Goal: Task Accomplishment & Management: Complete application form

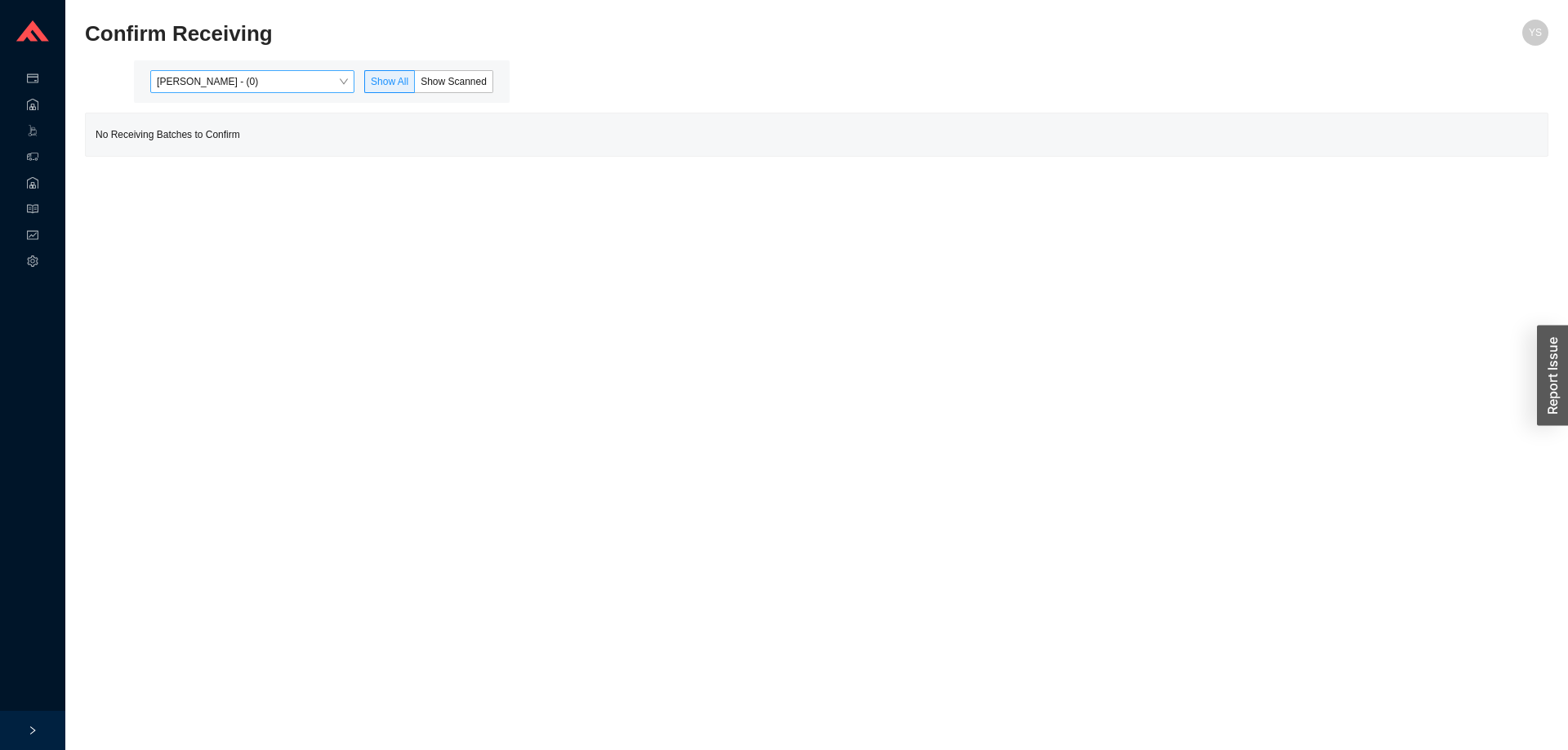
click at [225, 73] on span "Yossi Siff - (0)" at bounding box center [252, 81] width 191 height 21
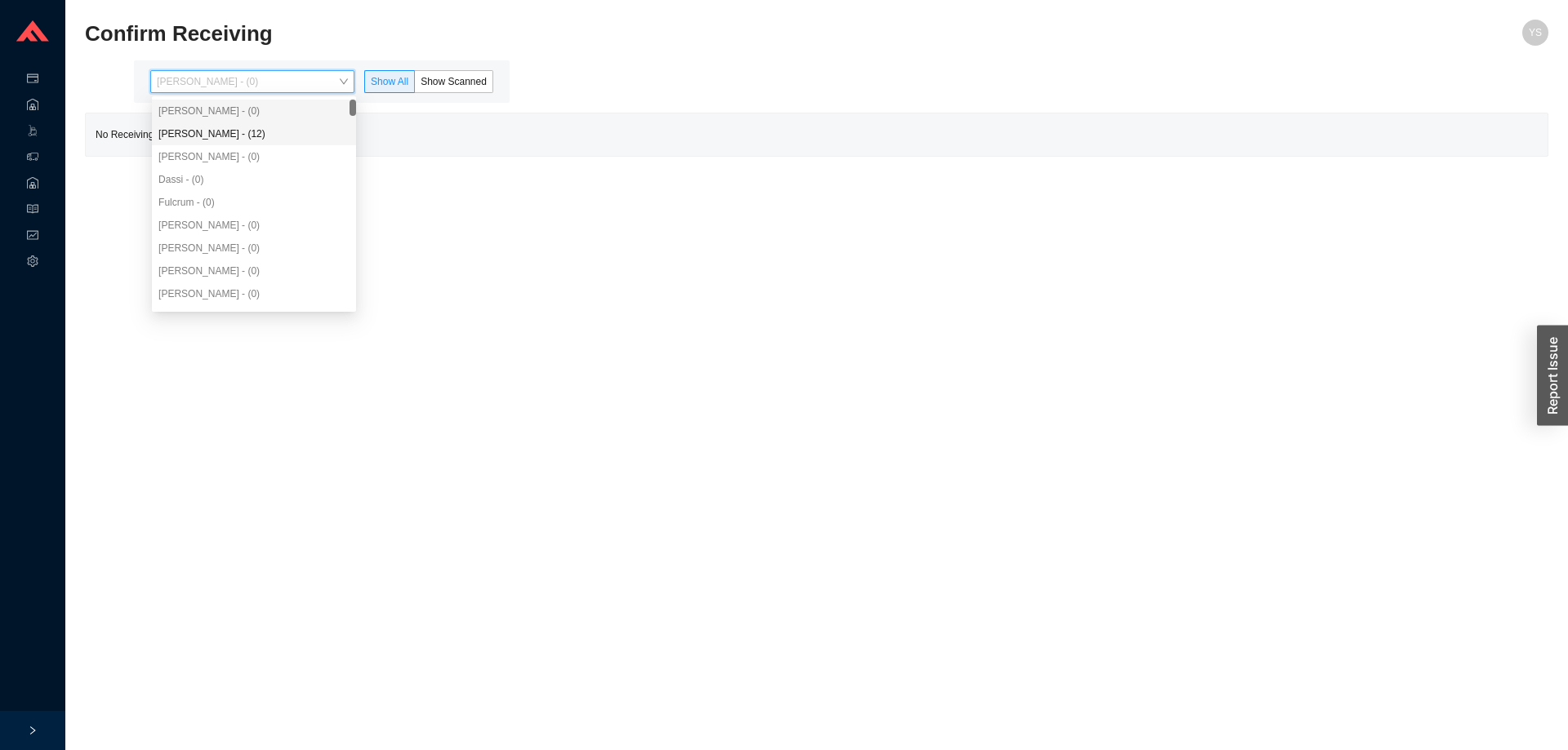
click at [218, 127] on div "Angel Negron - (12)" at bounding box center [254, 134] width 191 height 15
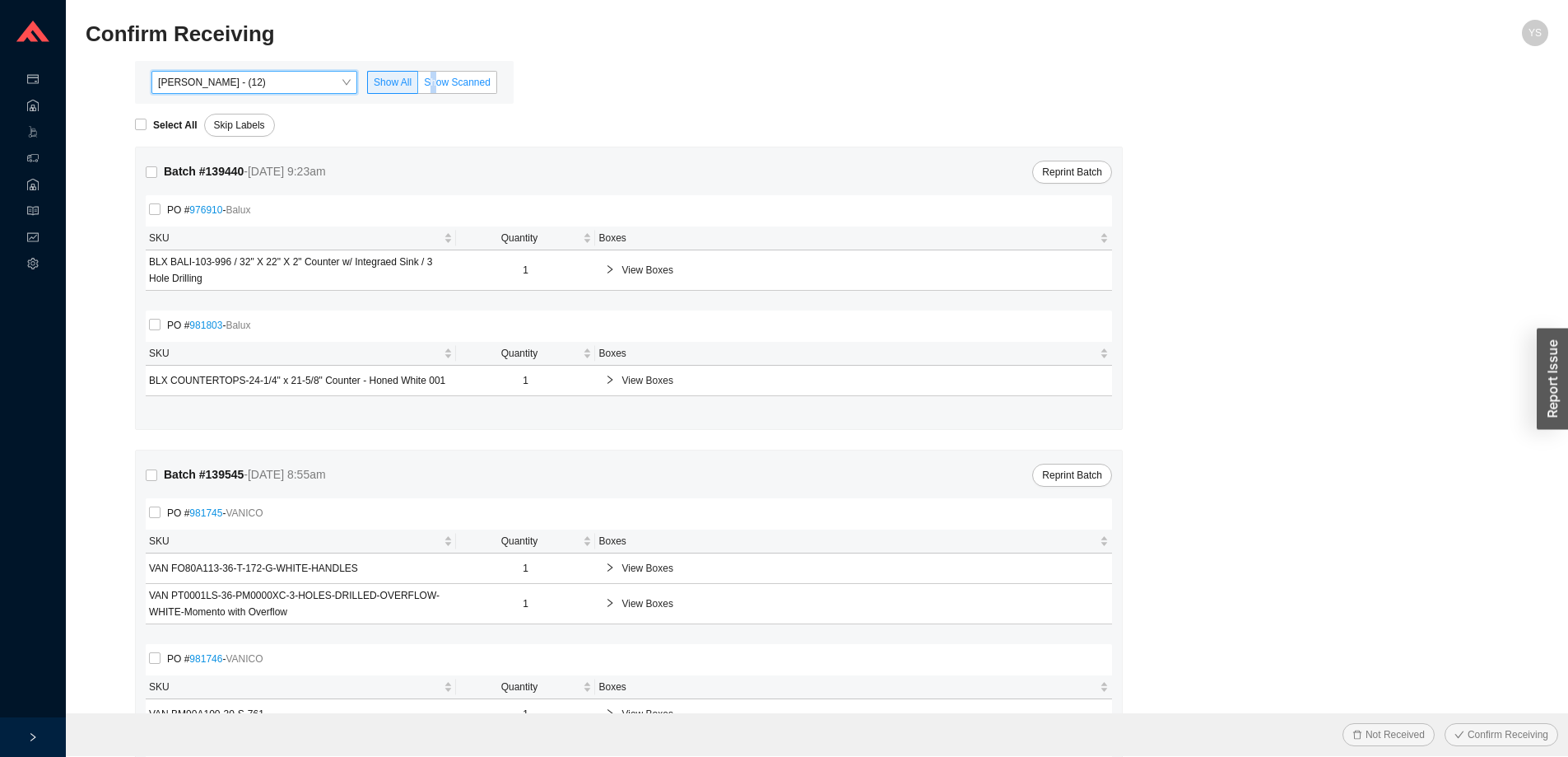
click at [438, 76] on label "Show Scanned" at bounding box center [457, 82] width 79 height 23
click at [438, 77] on span "Show Scanned" at bounding box center [457, 83] width 67 height 12
click at [418, 85] on input "Show Scanned" at bounding box center [418, 85] width 0 height 0
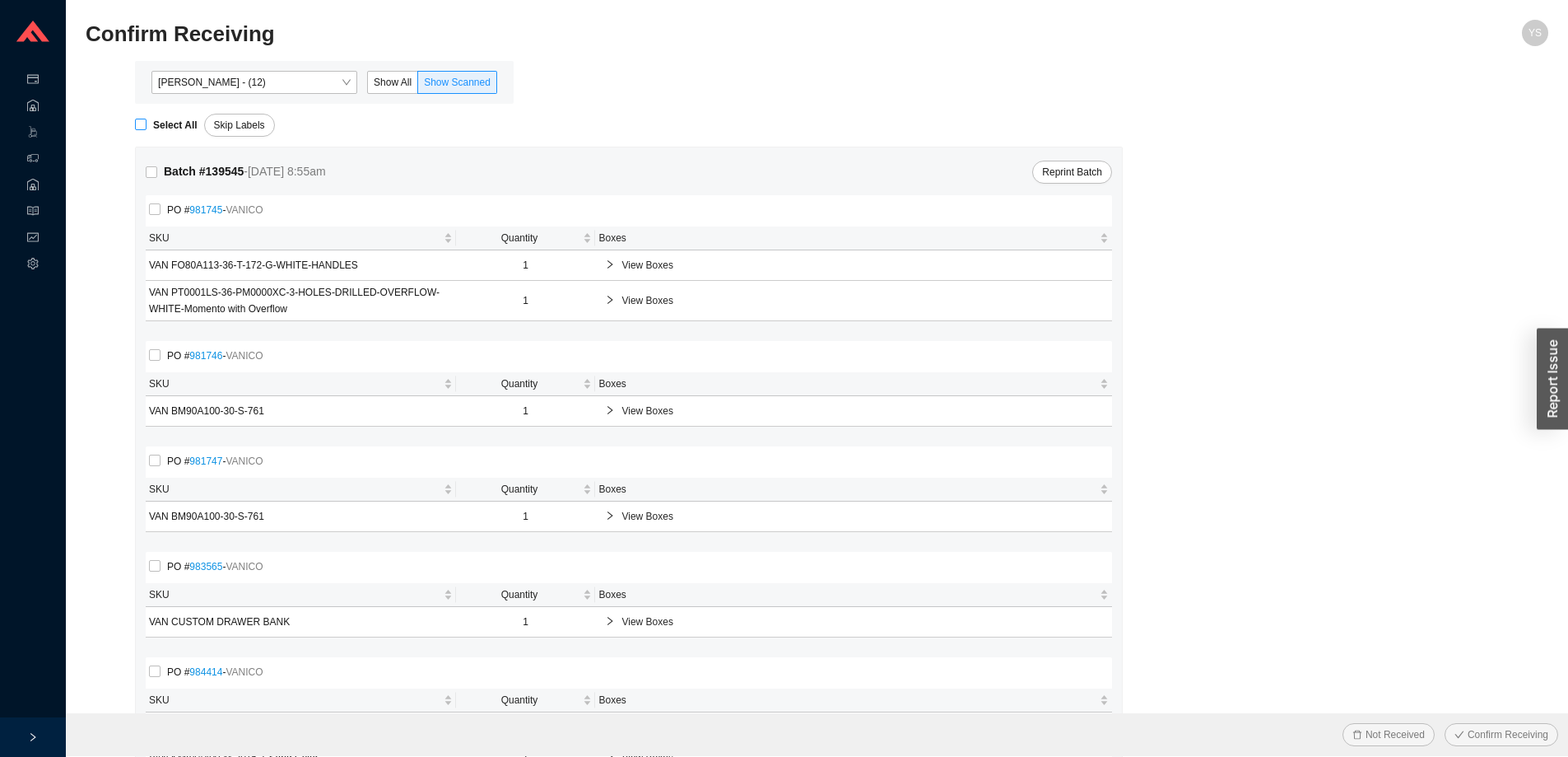
click at [155, 122] on strong "Select All" at bounding box center [175, 125] width 45 height 12
click at [146, 122] on input "Select All" at bounding box center [141, 124] width 12 height 12
checkbox input "true"
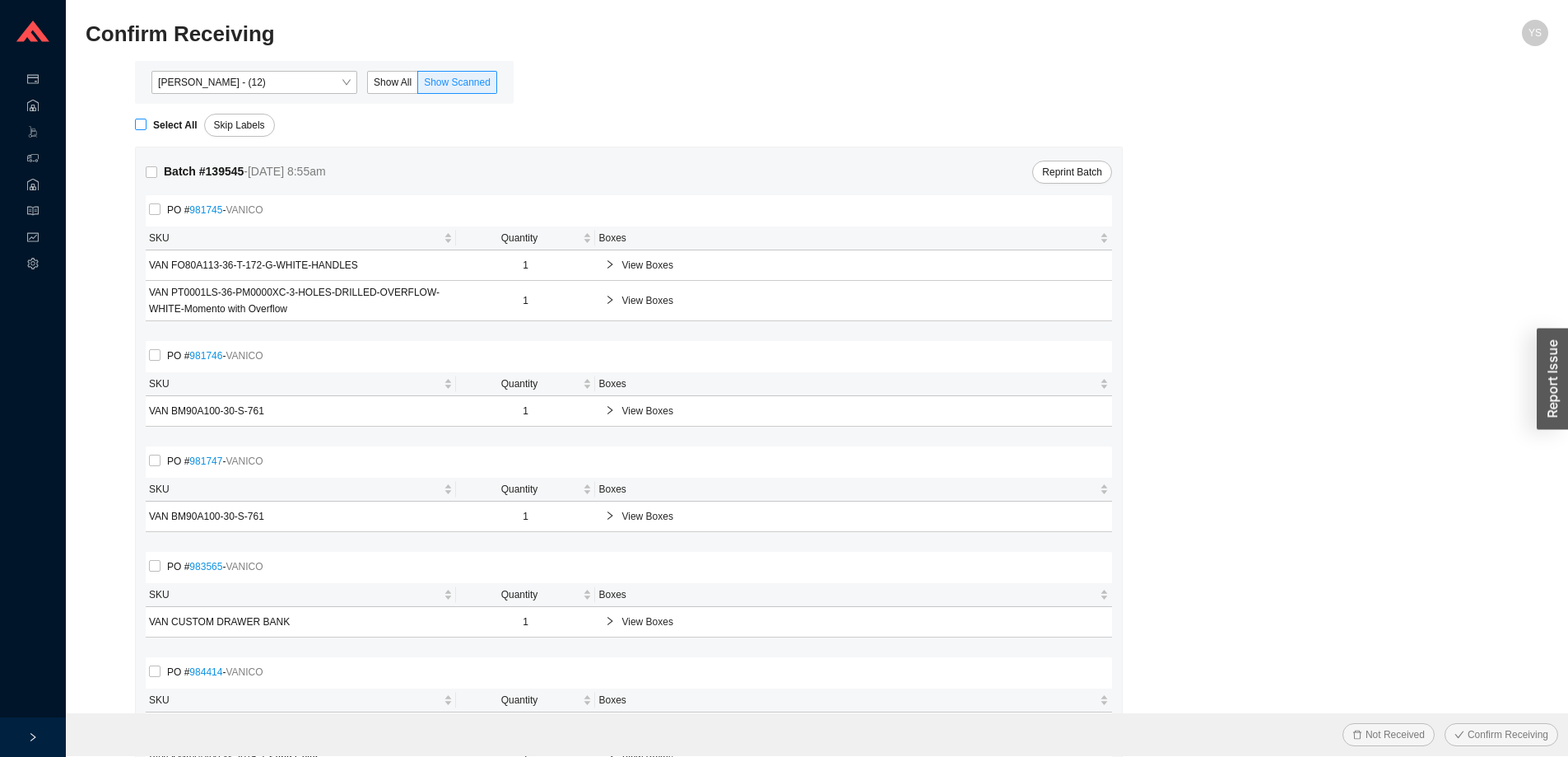
checkbox input "true"
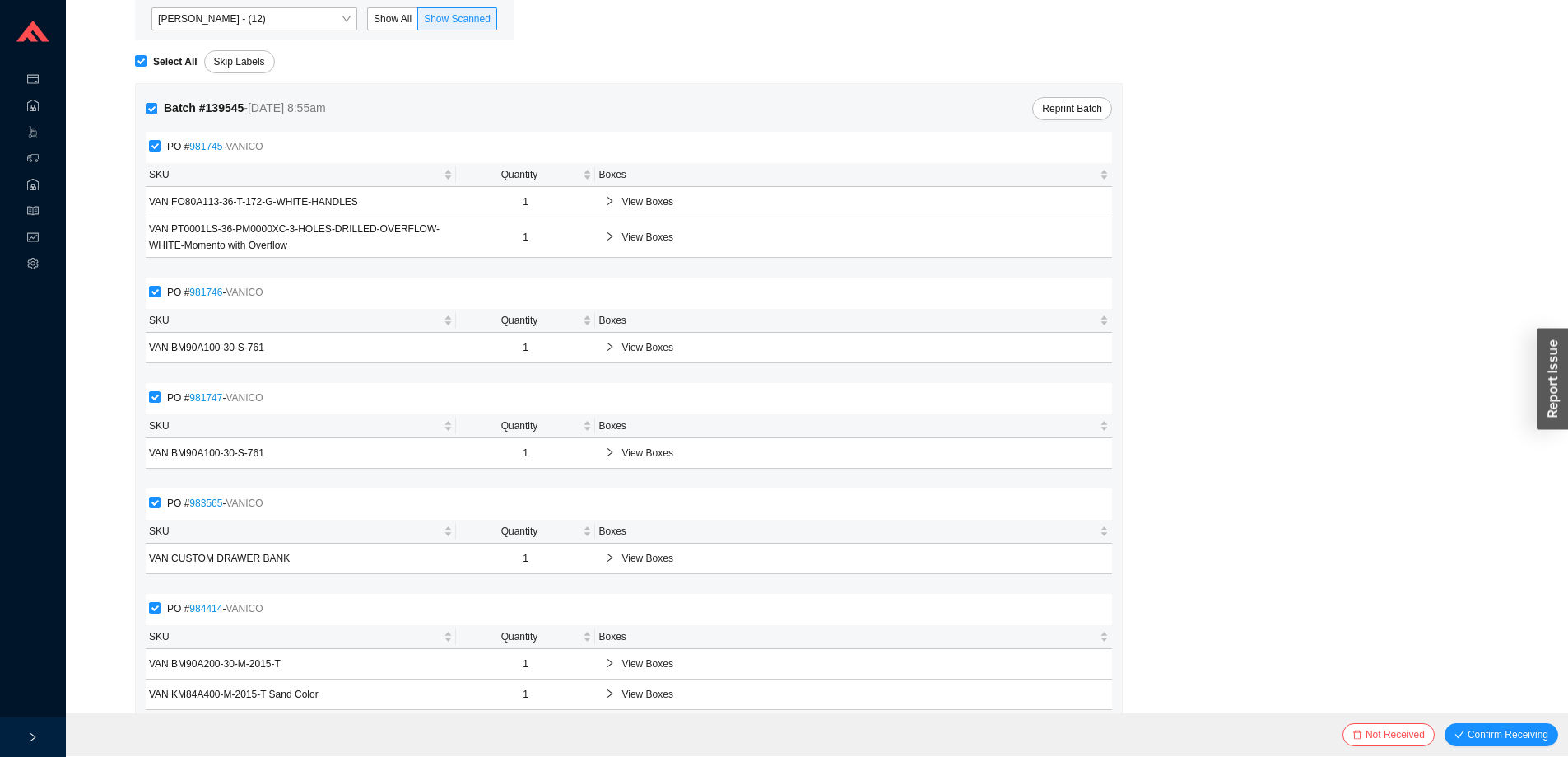
scroll to position [112, 0]
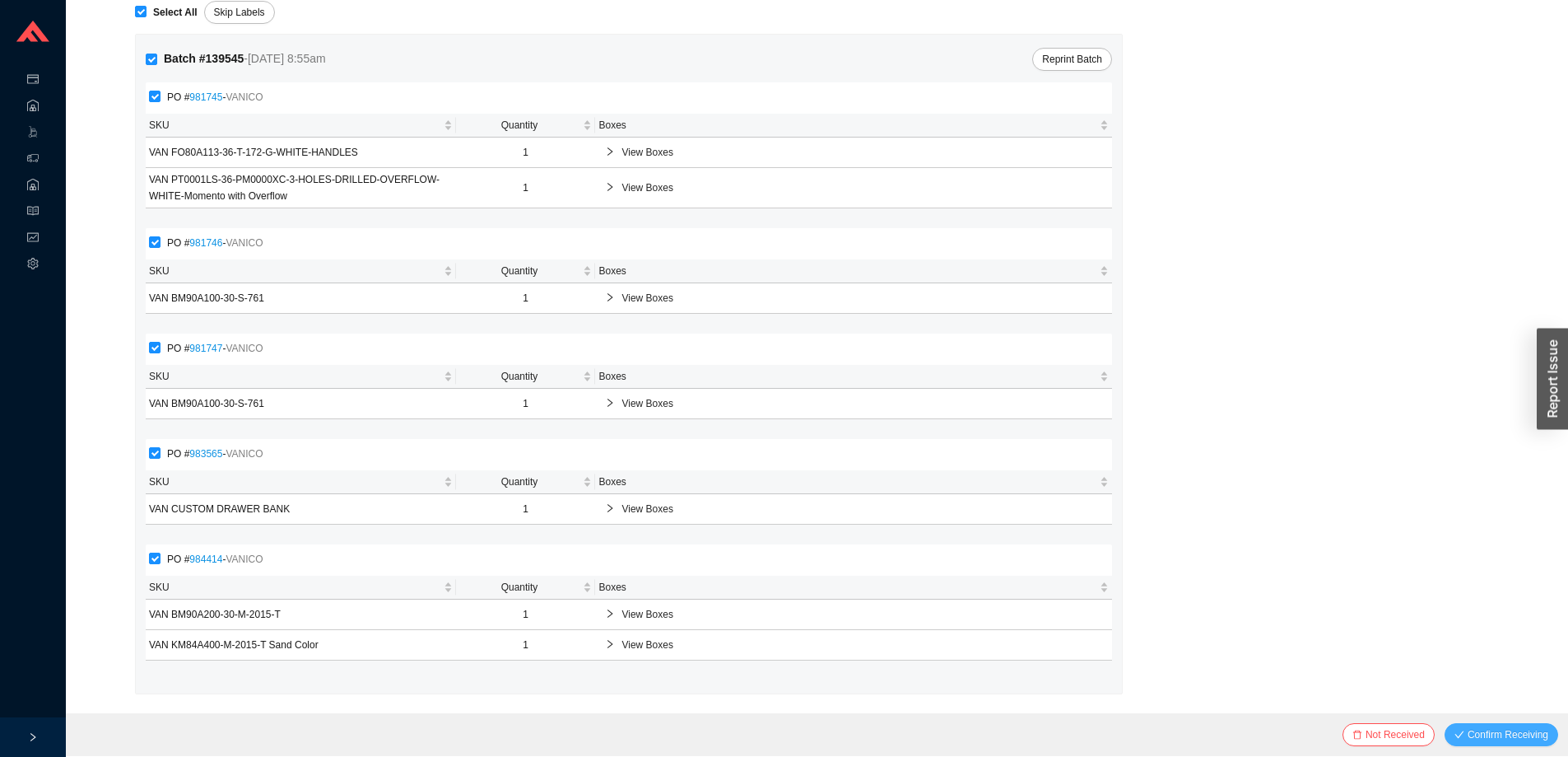
click at [1473, 744] on button "Confirm Receiving" at bounding box center [1501, 734] width 113 height 23
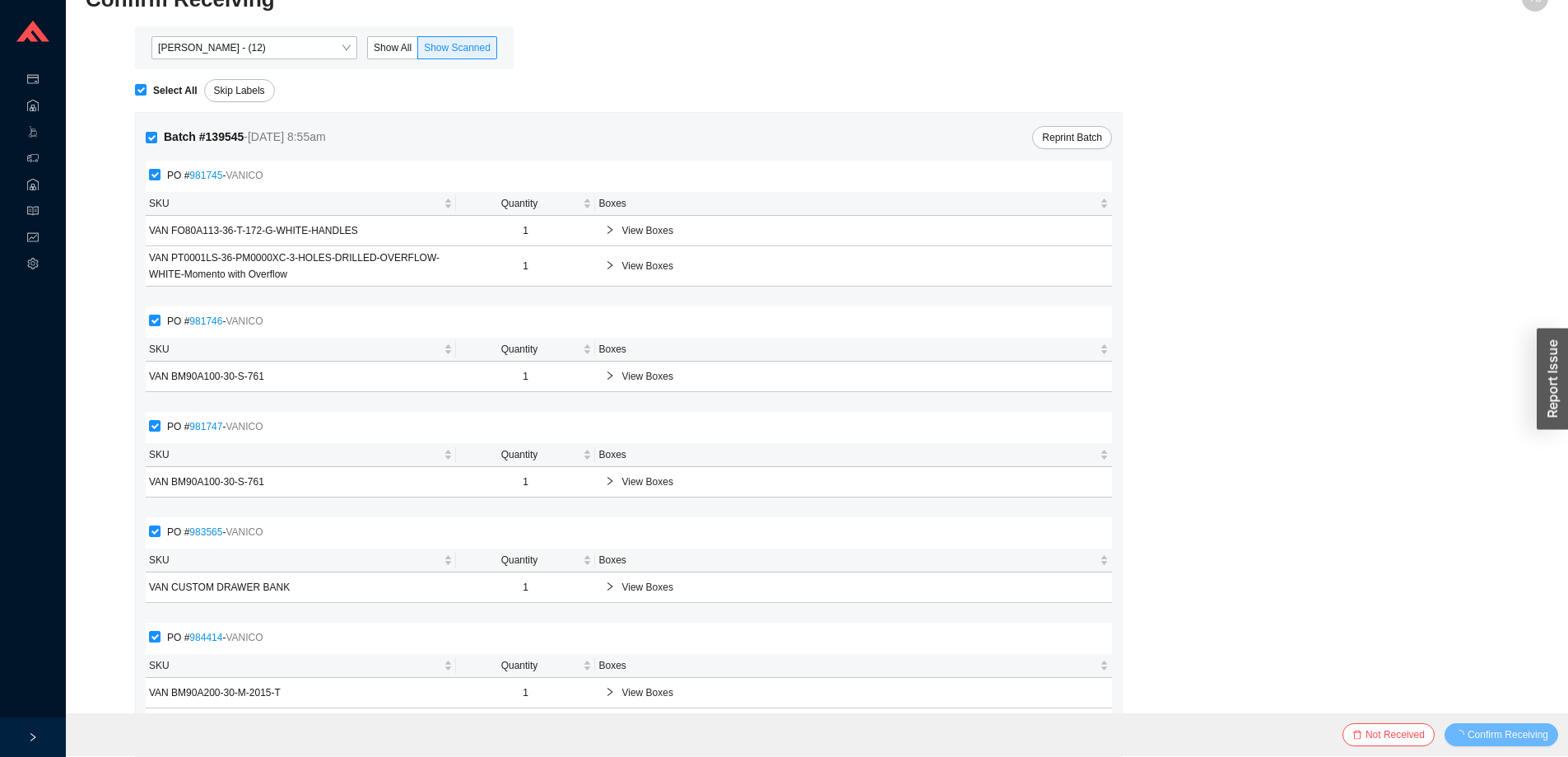
scroll to position [0, 0]
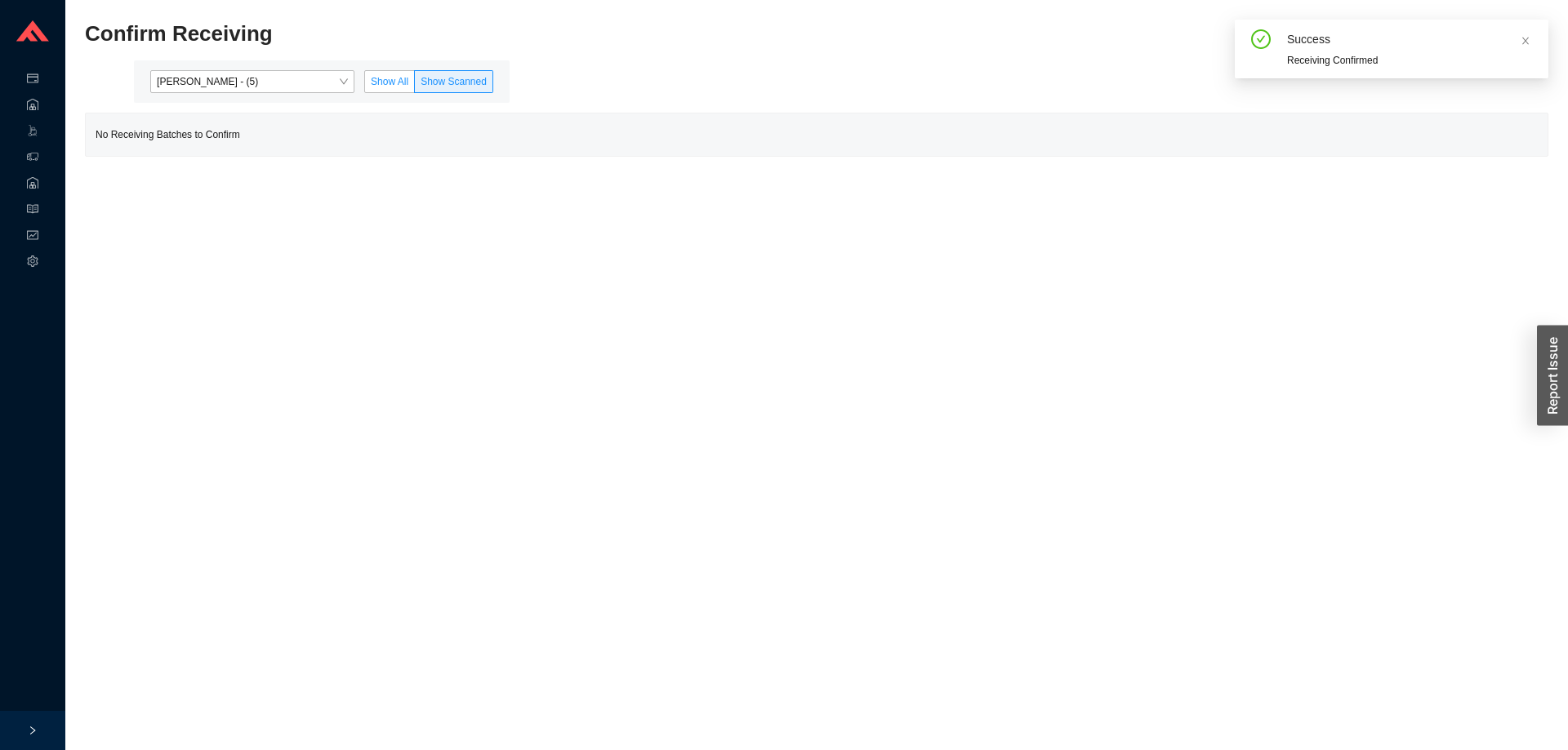
click at [371, 80] on label "Show All" at bounding box center [389, 81] width 50 height 23
click at [365, 85] on input "Show All" at bounding box center [365, 85] width 0 height 0
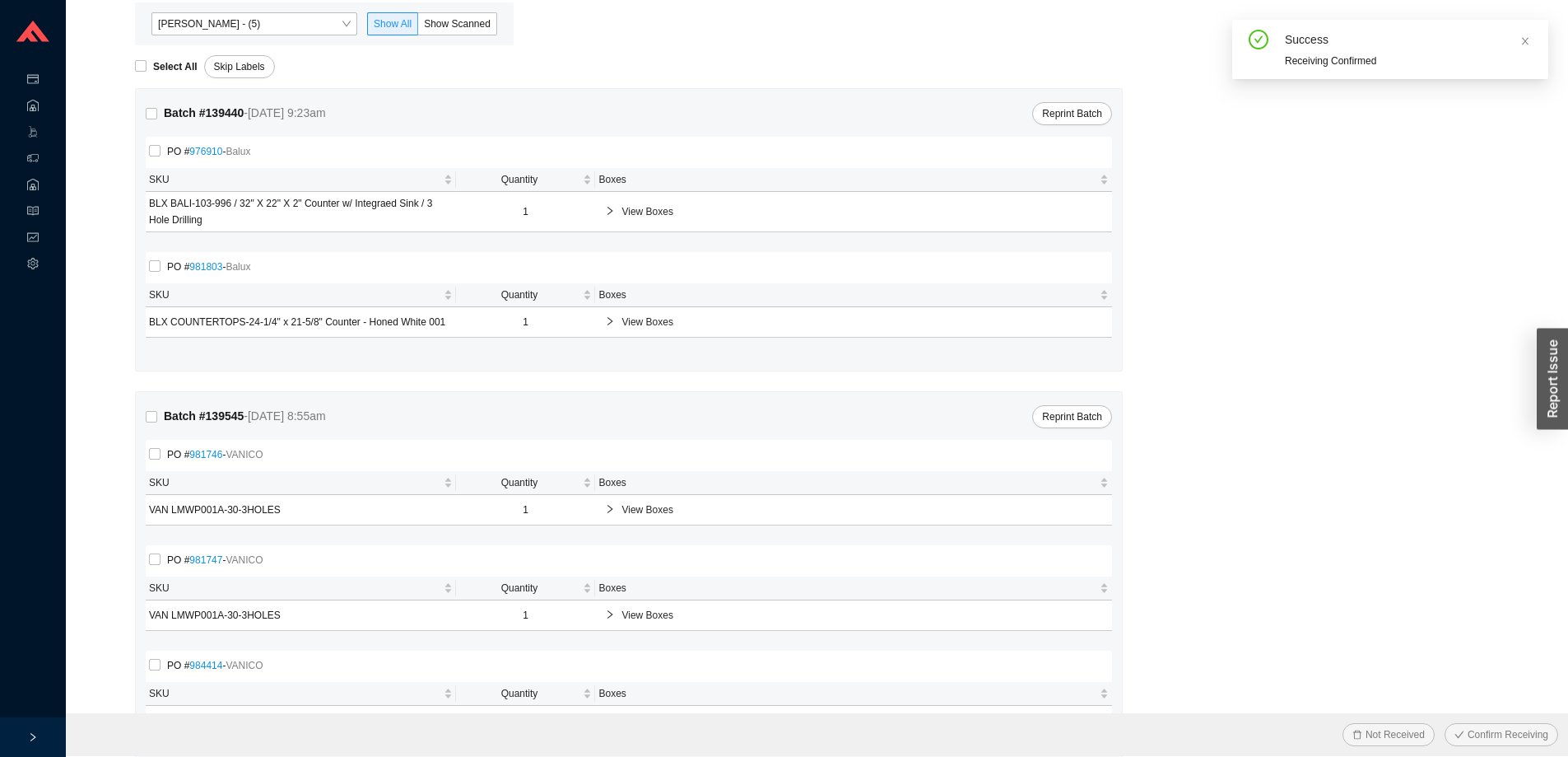
scroll to position [134, 0]
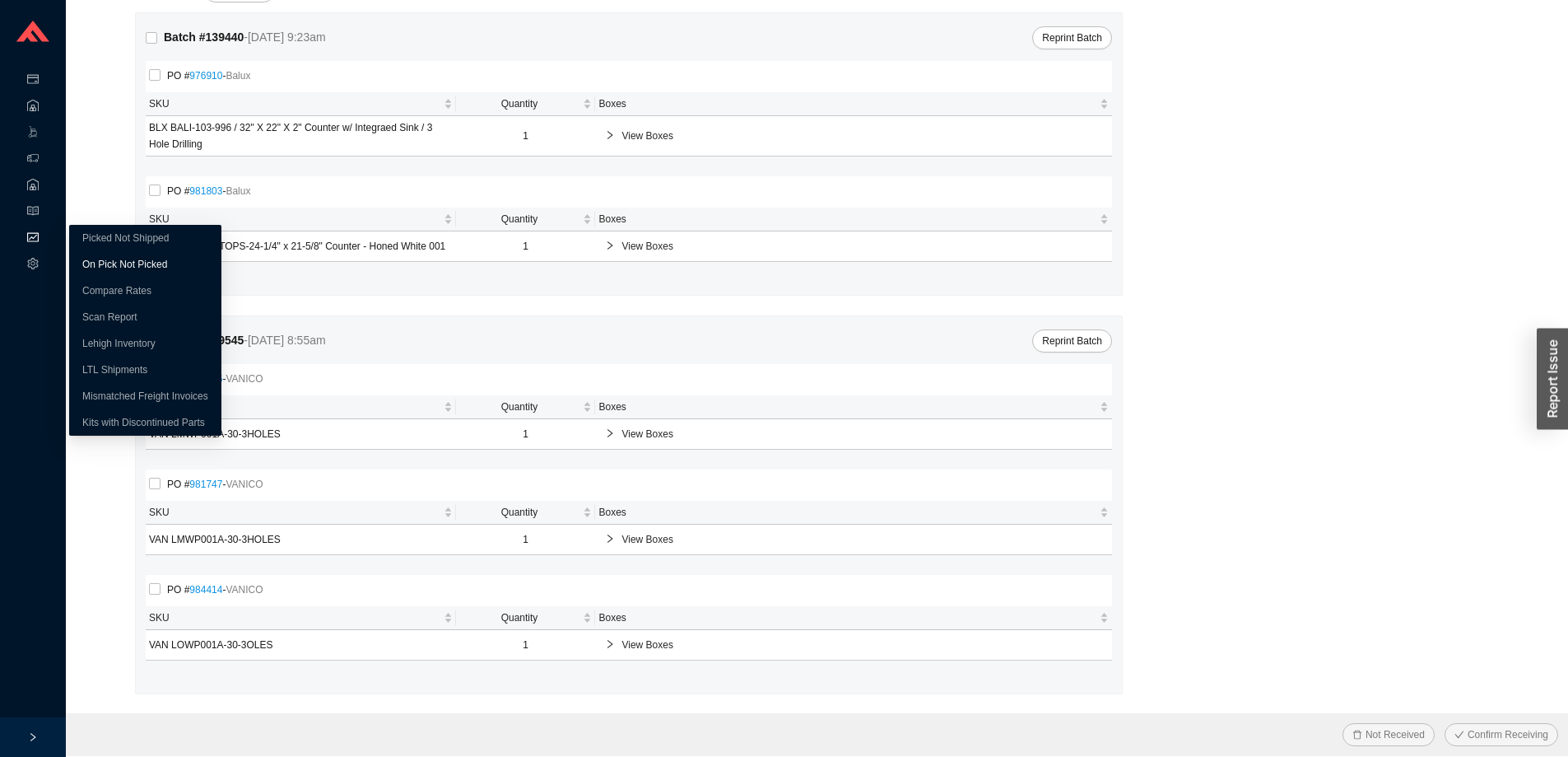
click at [99, 259] on link "On Pick Not Picked" at bounding box center [124, 265] width 85 height 12
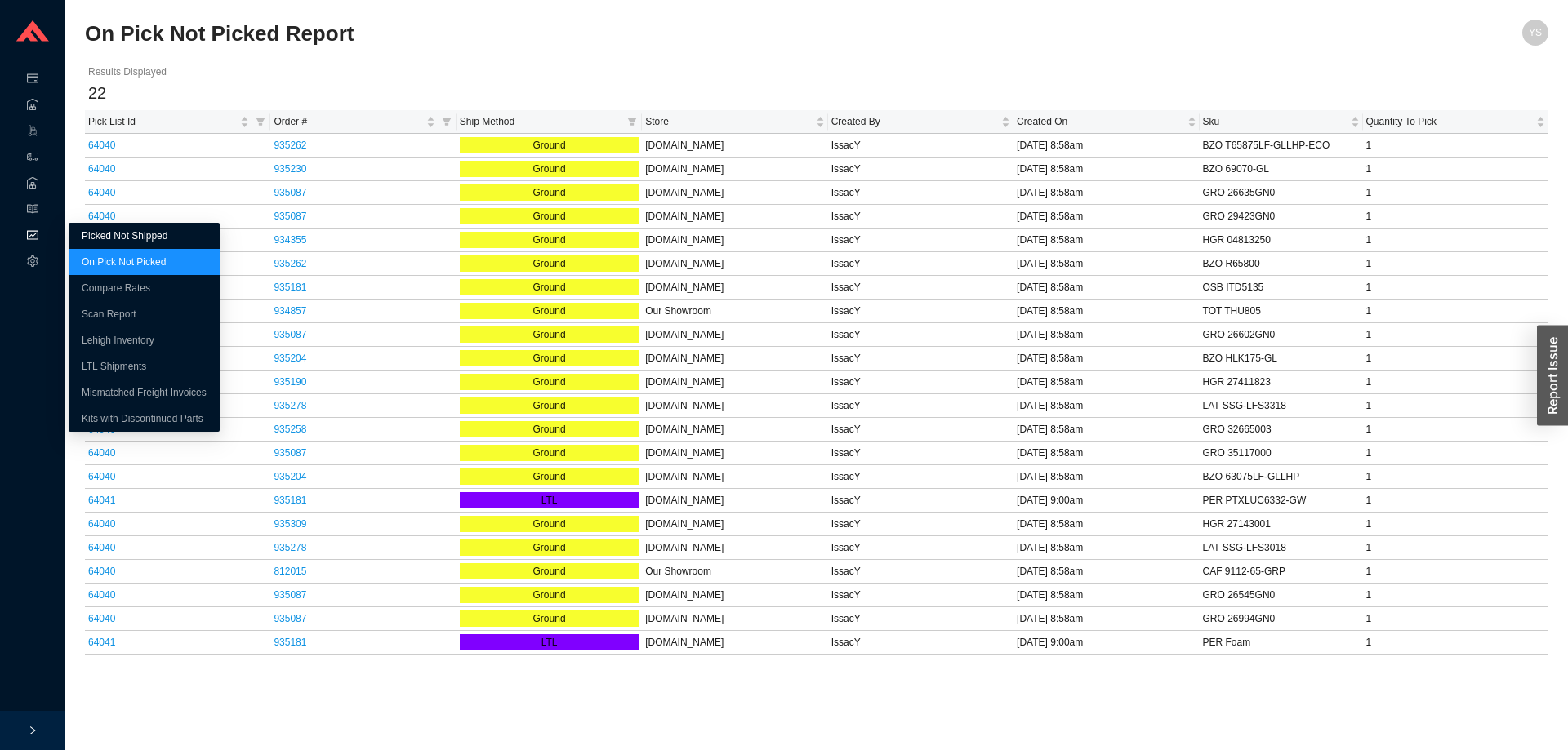
click at [105, 235] on link "Picked Not Shipped" at bounding box center [124, 236] width 86 height 12
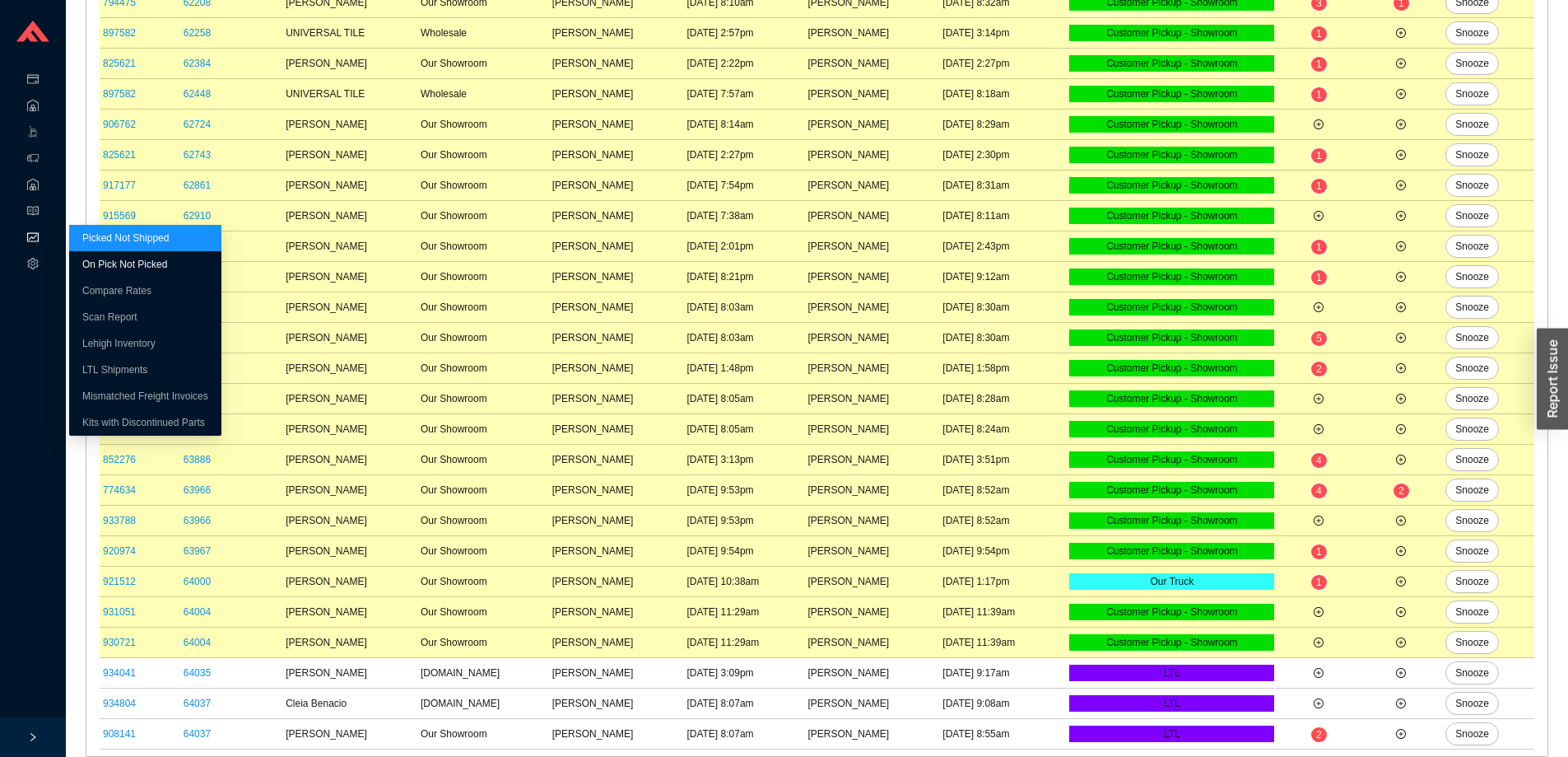
click at [86, 259] on link "On Pick Not Picked" at bounding box center [124, 265] width 85 height 12
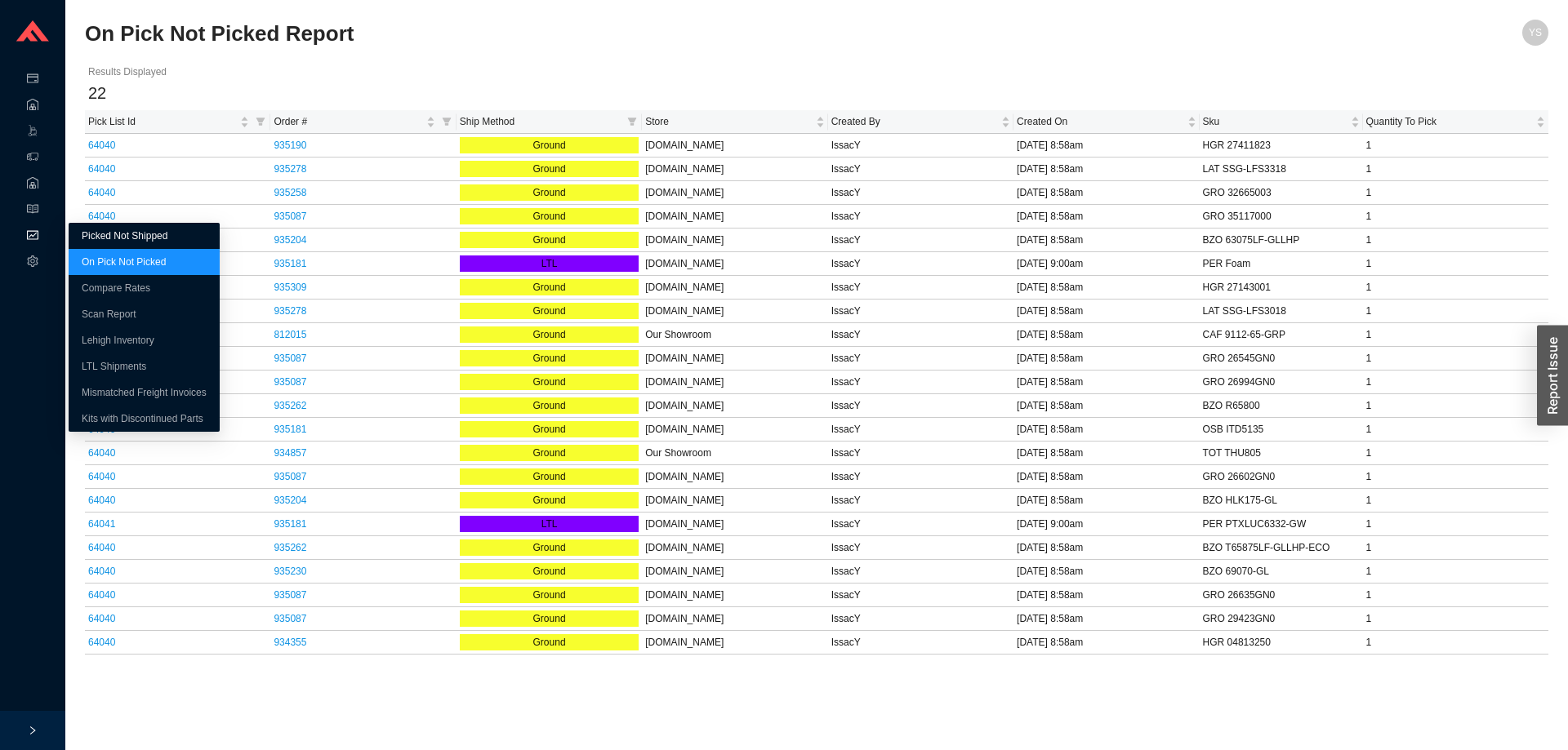
click at [91, 239] on link "Picked Not Shipped" at bounding box center [124, 236] width 86 height 12
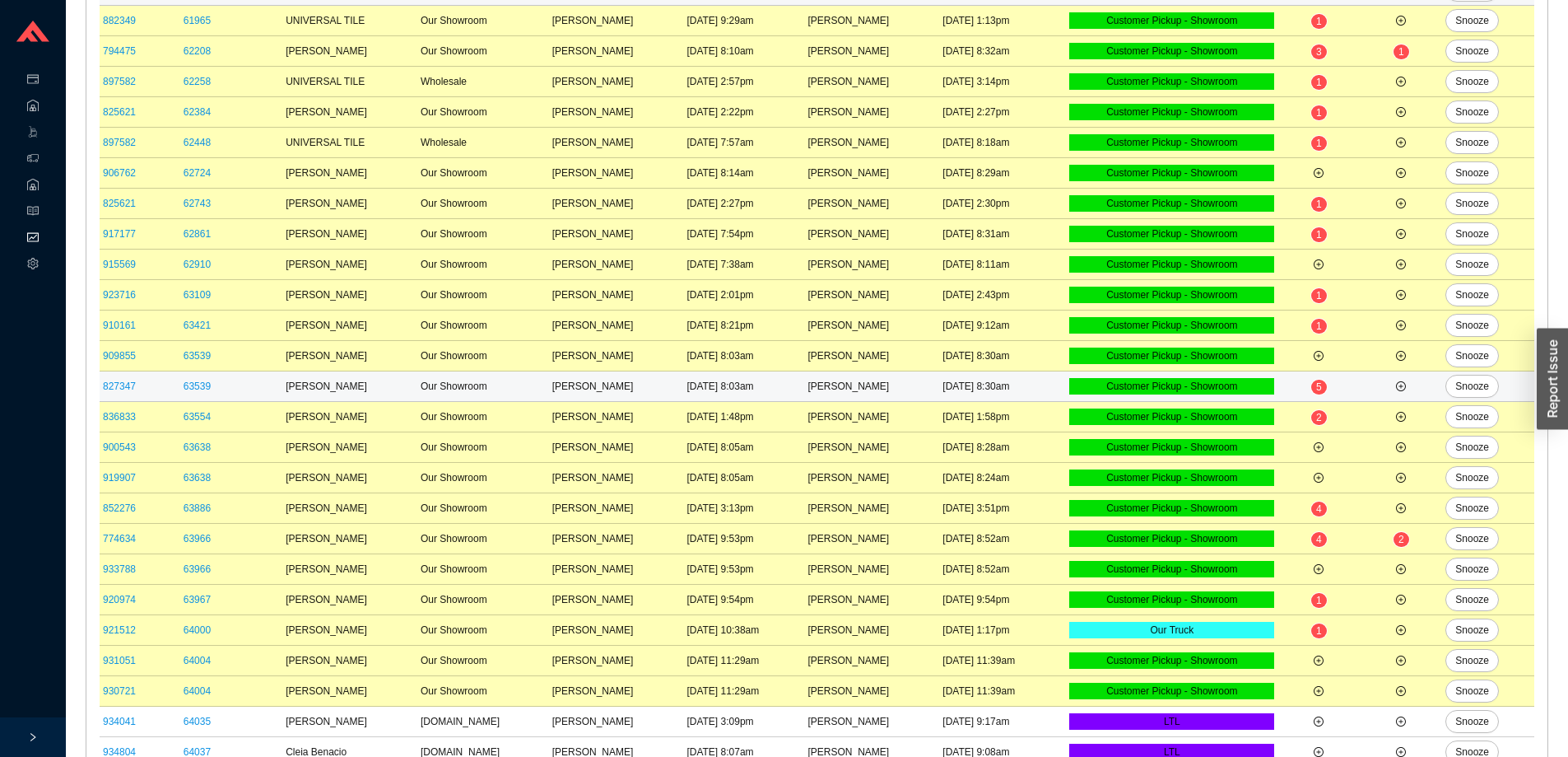
scroll to position [412, 0]
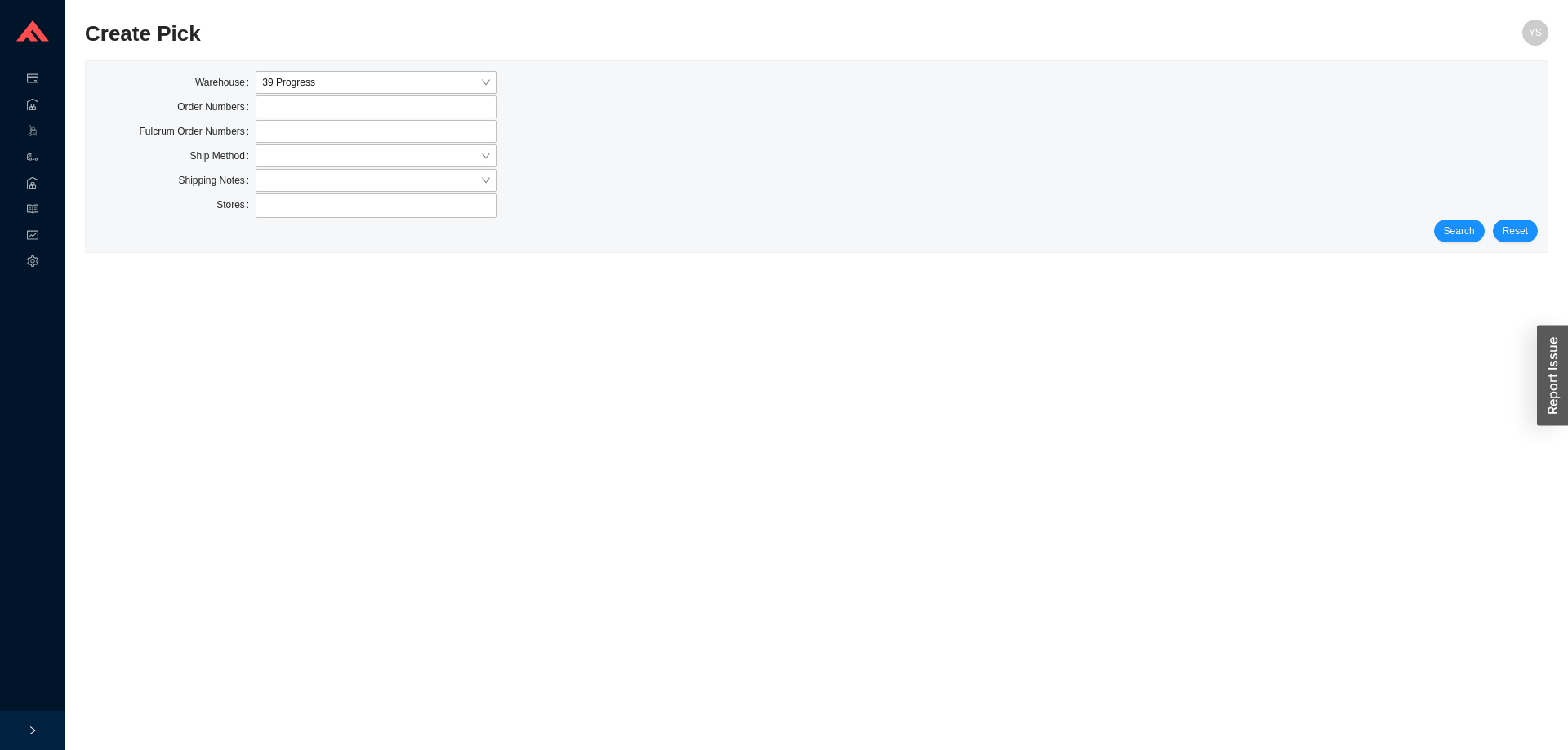
click at [1460, 243] on div "Warehouse 39 Progress Order Numbers Fulcrum Order Numbers Ship Method Shipping …" at bounding box center [816, 157] width 1462 height 191
click at [1455, 241] on button "Search" at bounding box center [1459, 230] width 50 height 23
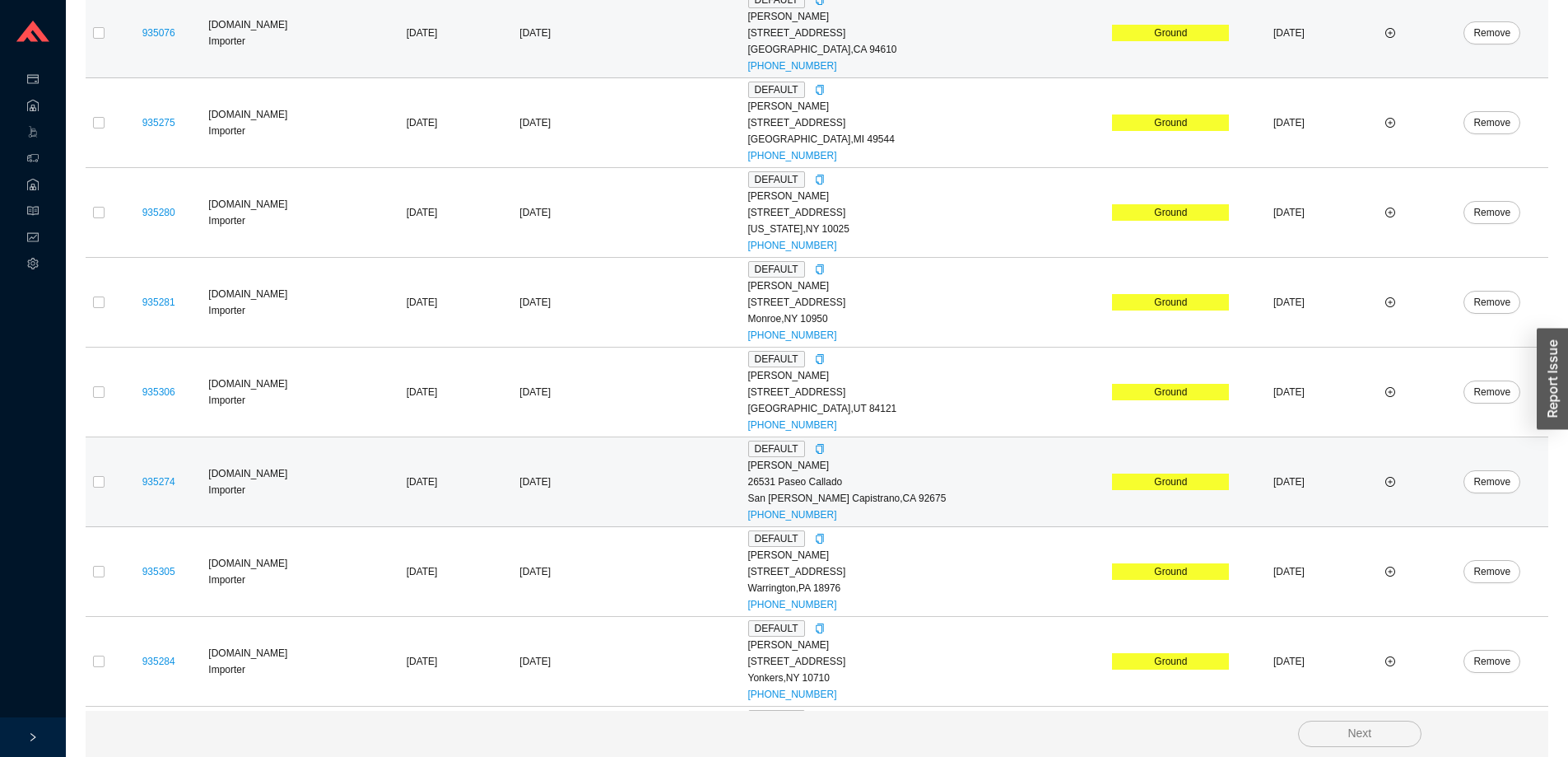
scroll to position [195, 0]
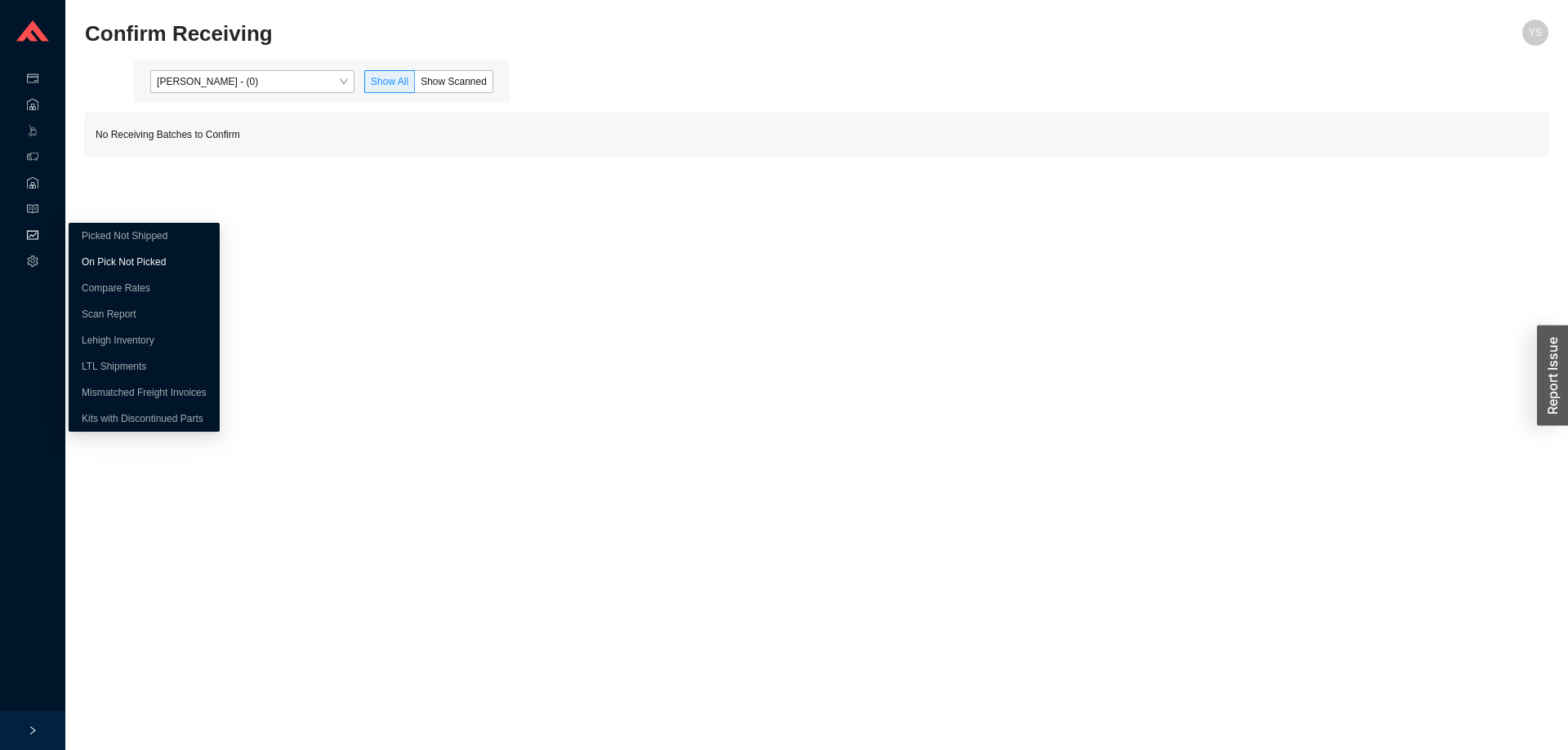
click at [121, 256] on link "On Pick Not Picked" at bounding box center [123, 262] width 84 height 12
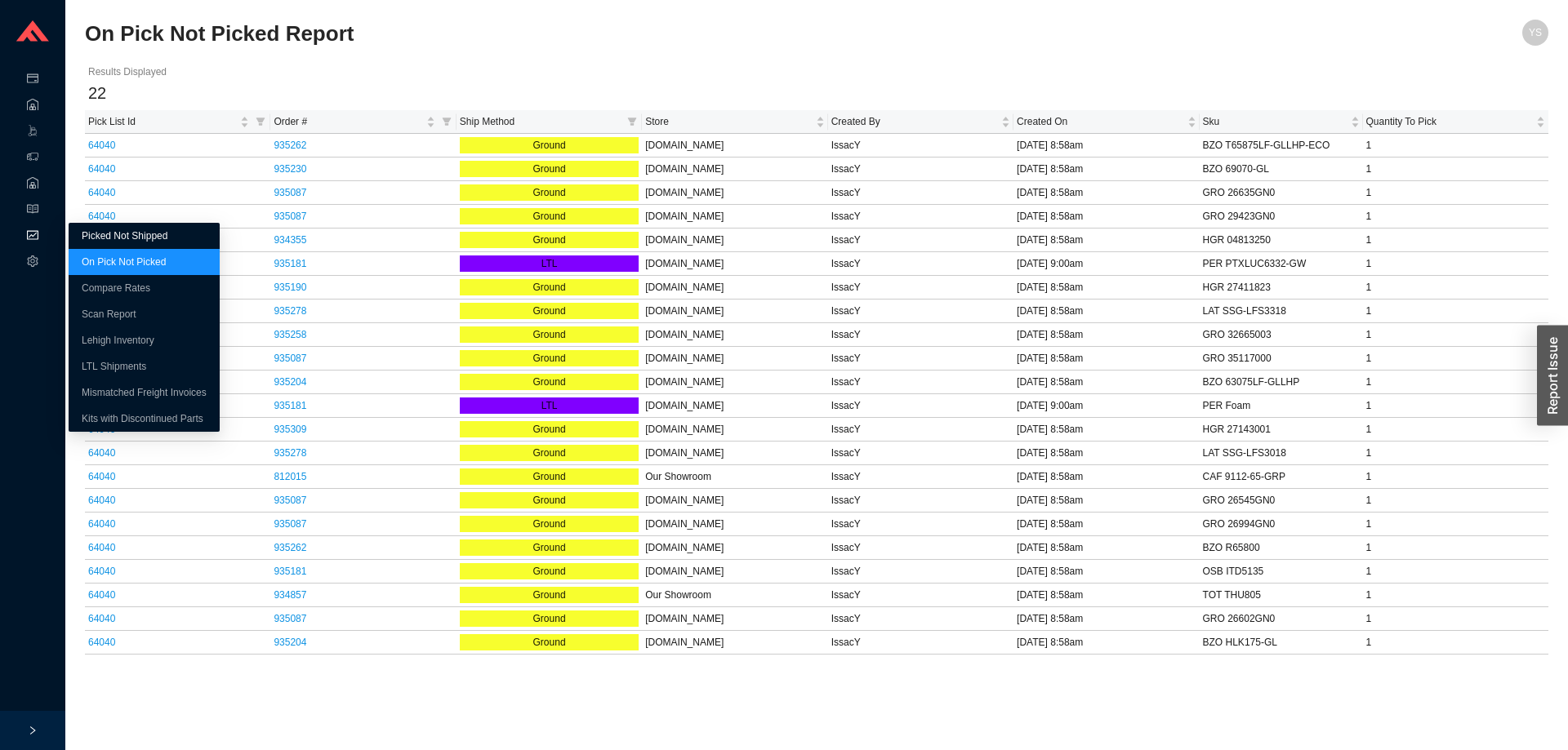
click at [81, 235] on link "Picked Not Shipped" at bounding box center [124, 236] width 86 height 12
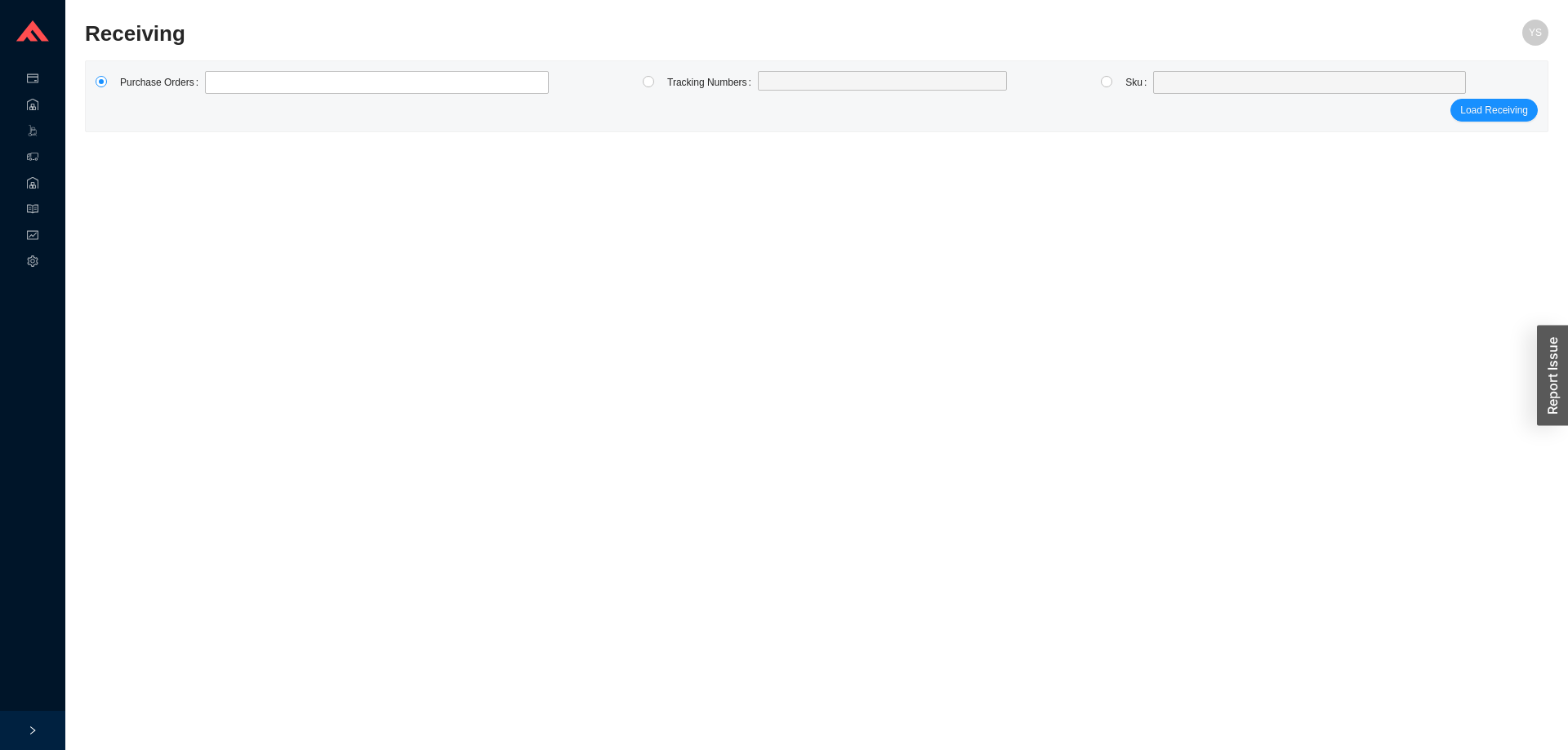
click at [1113, 80] on label at bounding box center [1113, 82] width 24 height 23
click at [1113, 80] on input "radio" at bounding box center [1107, 82] width 12 height 12
radio input "true"
click at [1220, 82] on span at bounding box center [1309, 82] width 299 height 21
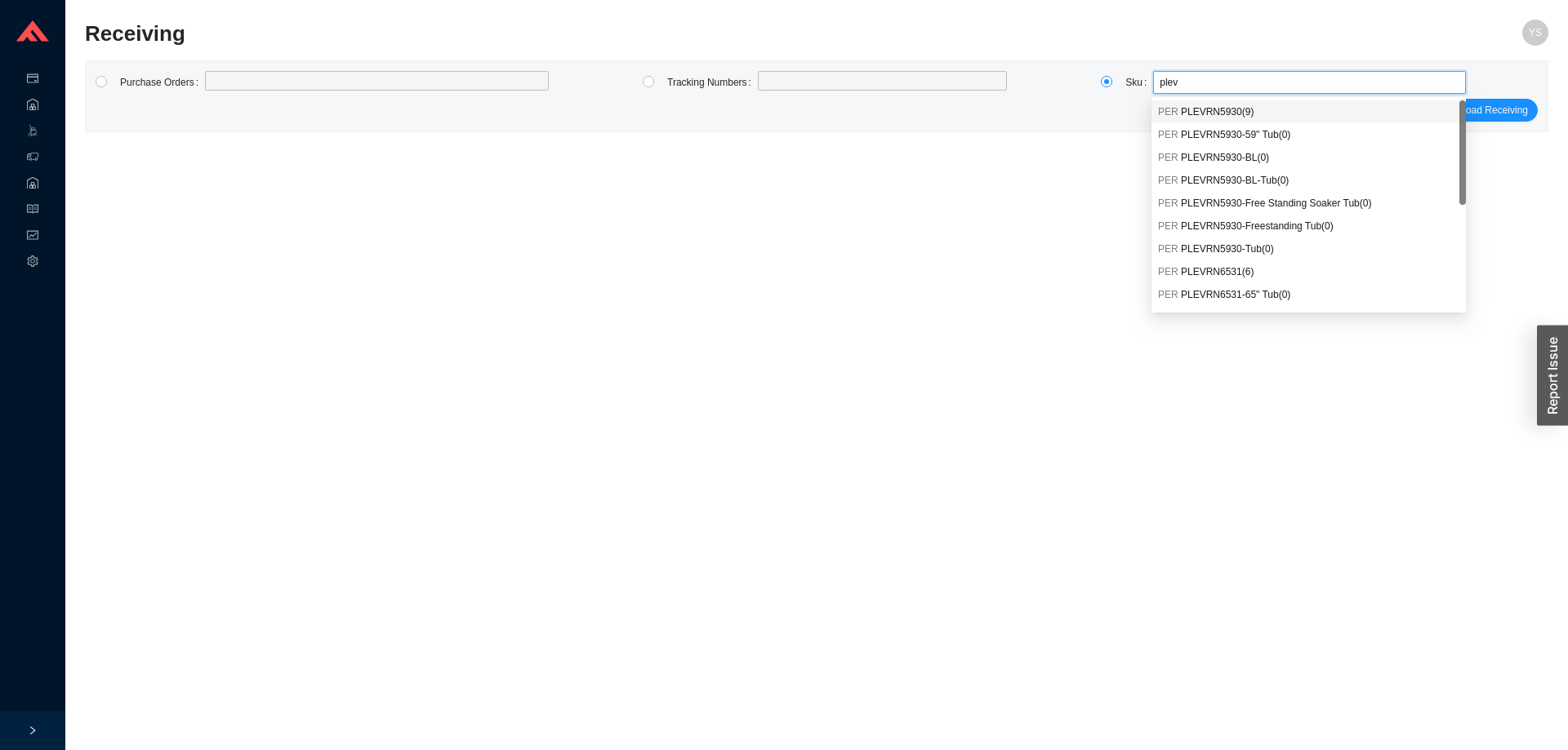
type input "plevr"
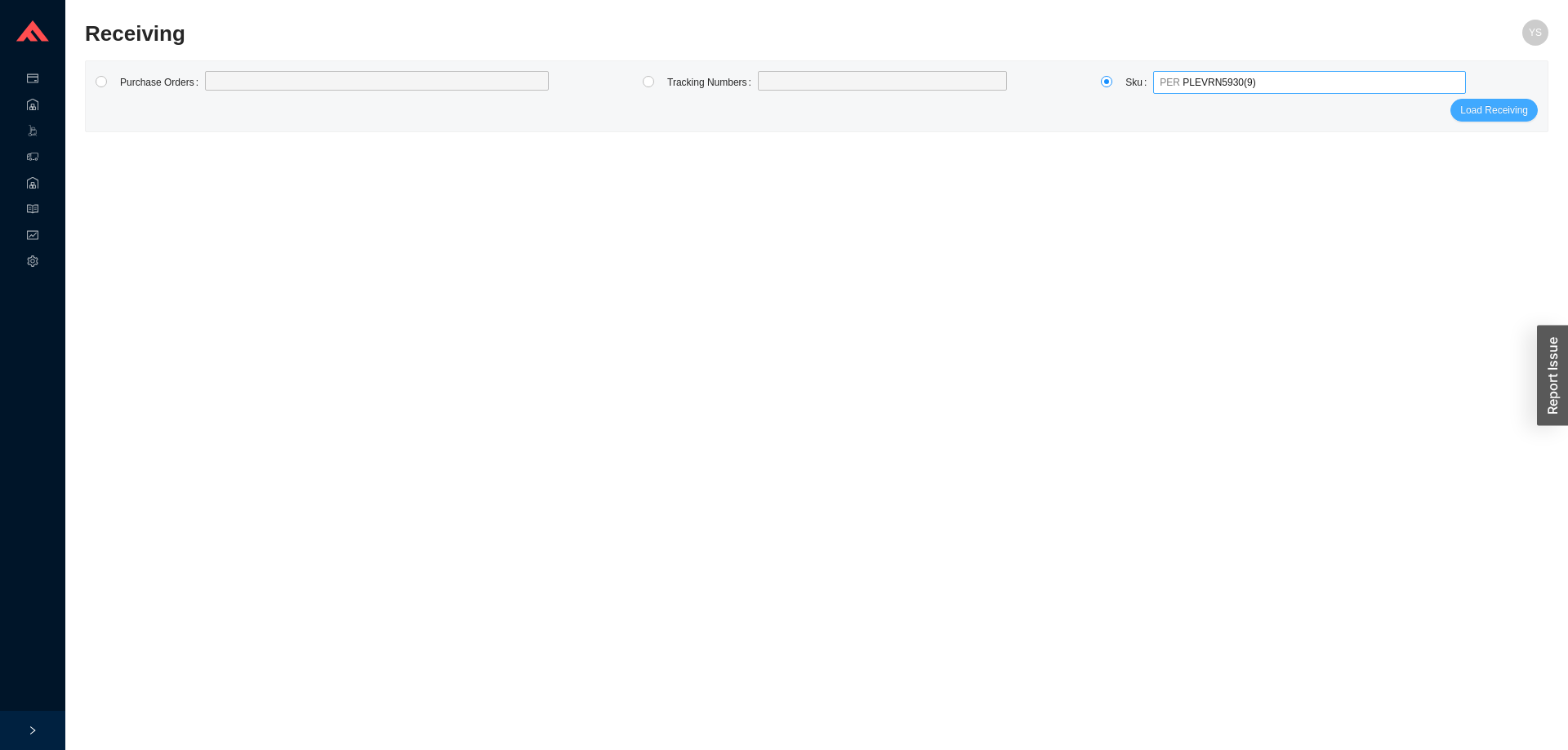
click at [1478, 111] on span "Load Receiving" at bounding box center [1493, 110] width 68 height 16
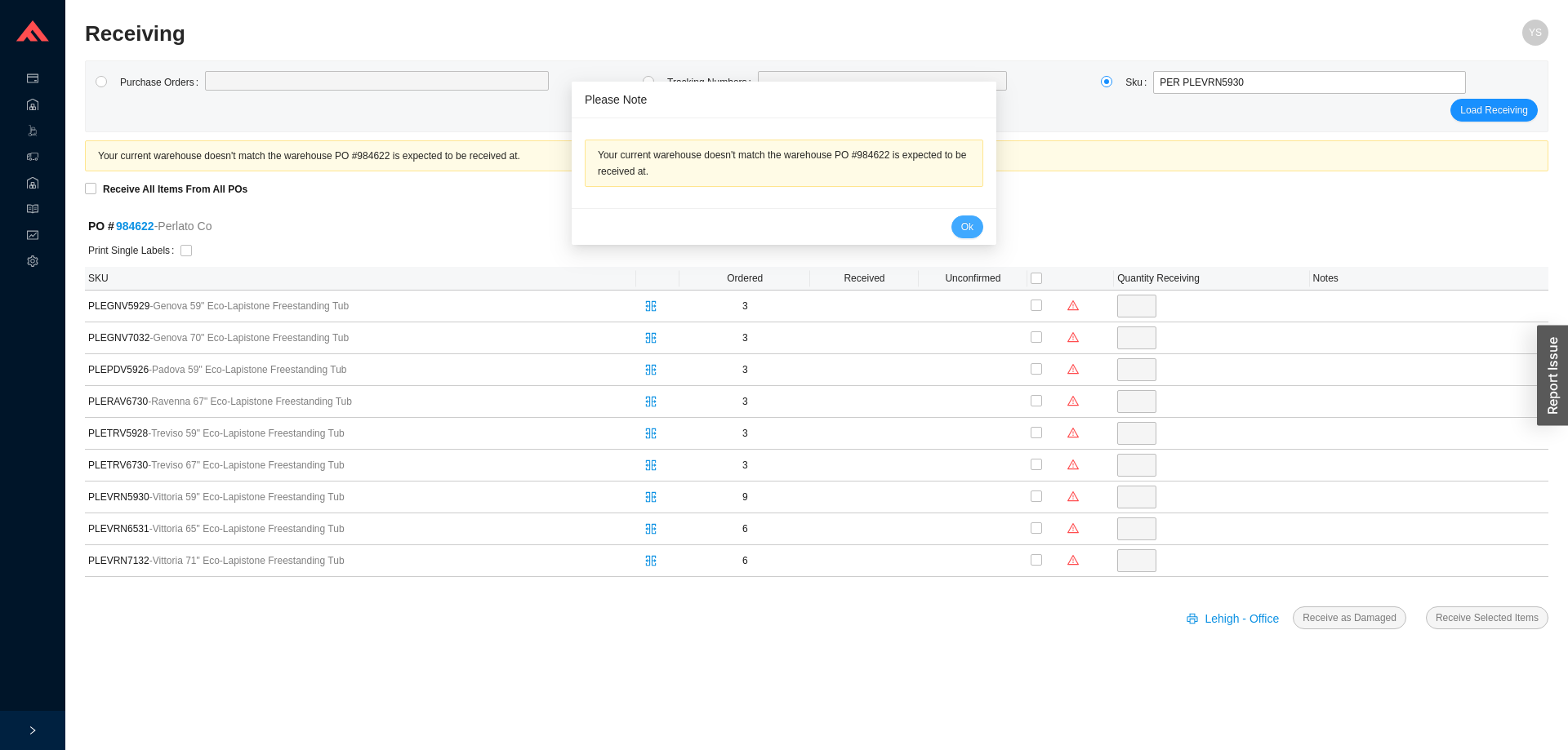
click at [952, 233] on button "Ok" at bounding box center [968, 226] width 32 height 23
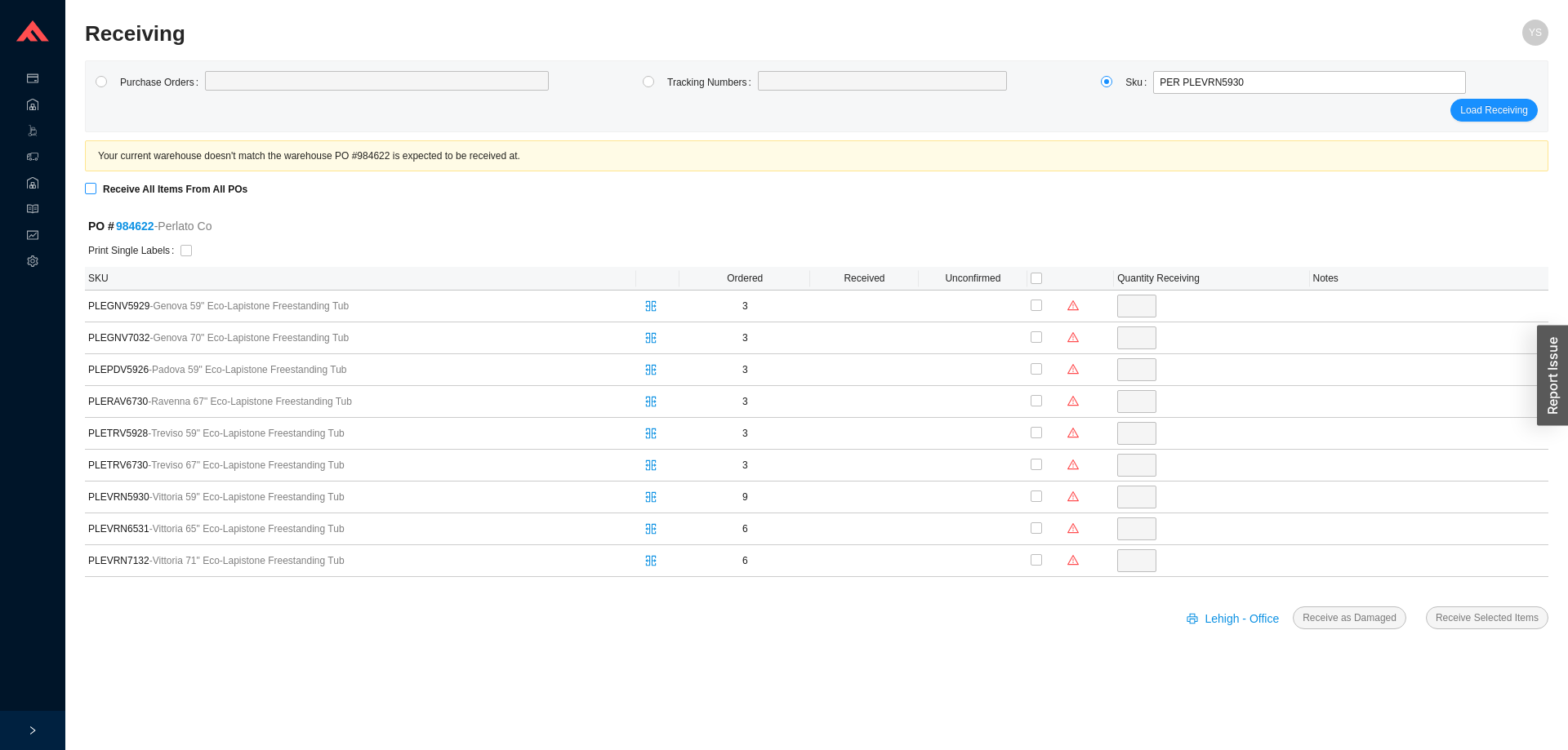
click at [92, 186] on input "Receive All Items From All POs" at bounding box center [91, 189] width 12 height 12
checkbox input "true"
type input "3"
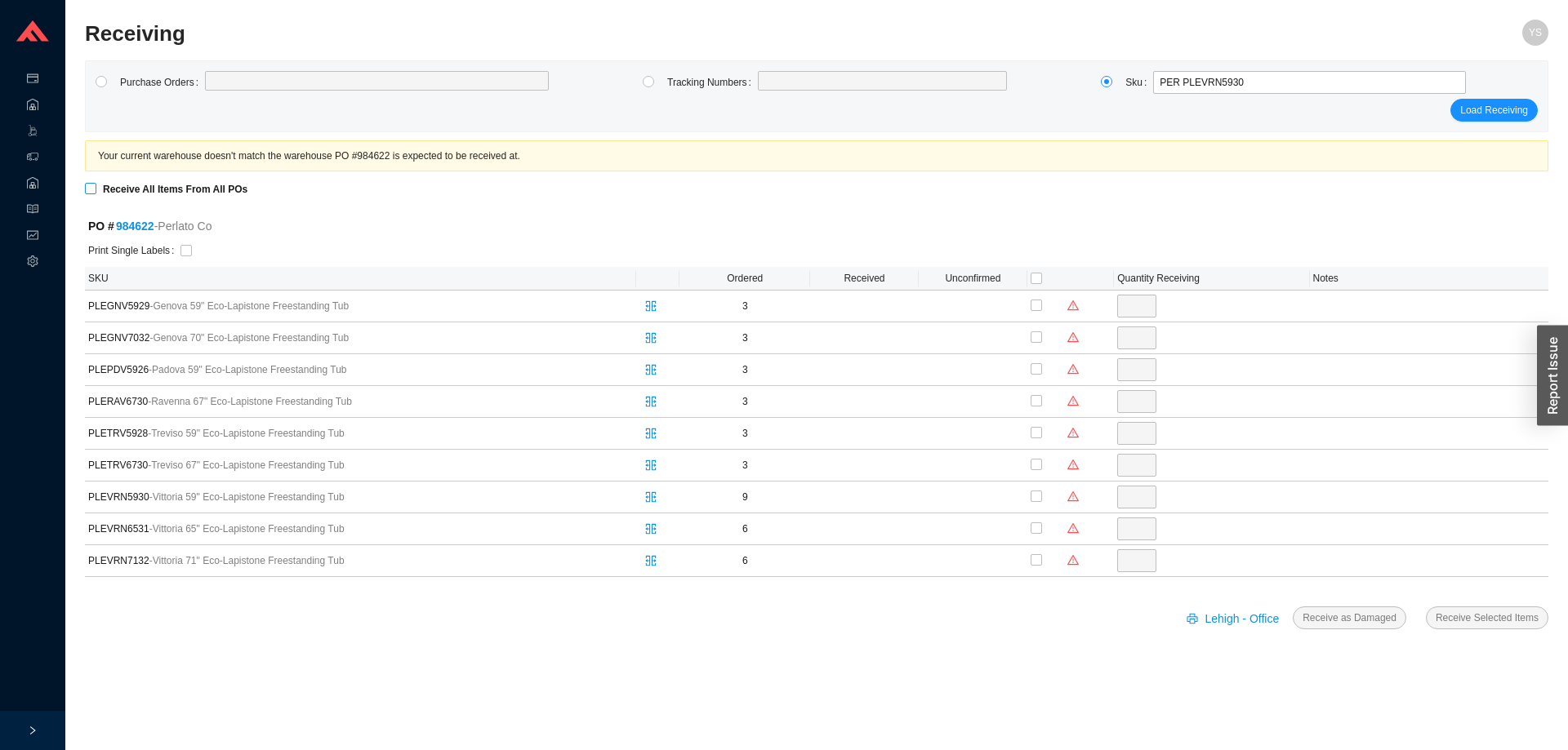
checkbox input "true"
type input "3"
checkbox input "true"
type input "3"
checkbox input "true"
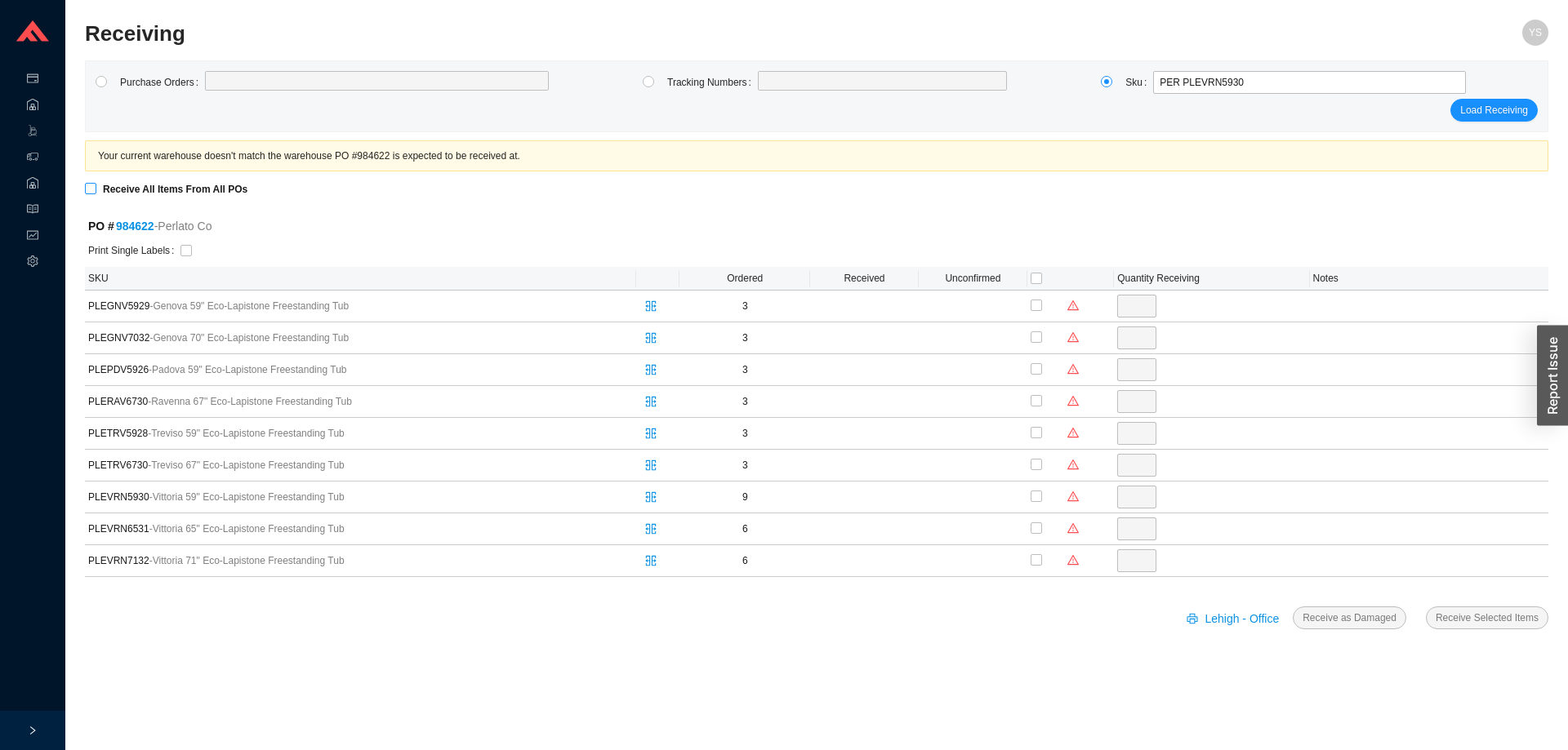
type input "3"
checkbox input "true"
type input "3"
checkbox input "true"
type input "3"
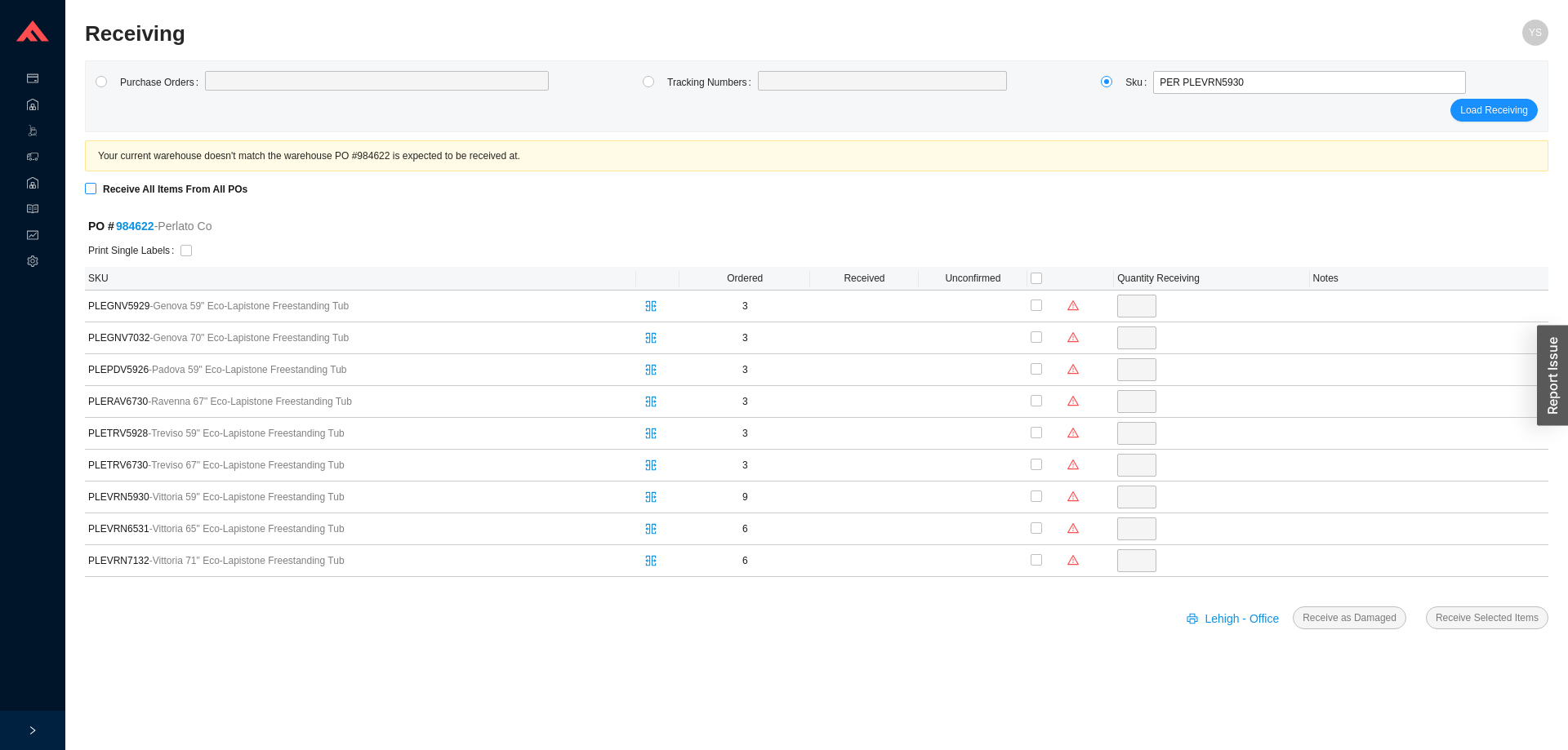
checkbox input "true"
type input "9"
checkbox input "true"
type input "6"
checkbox input "true"
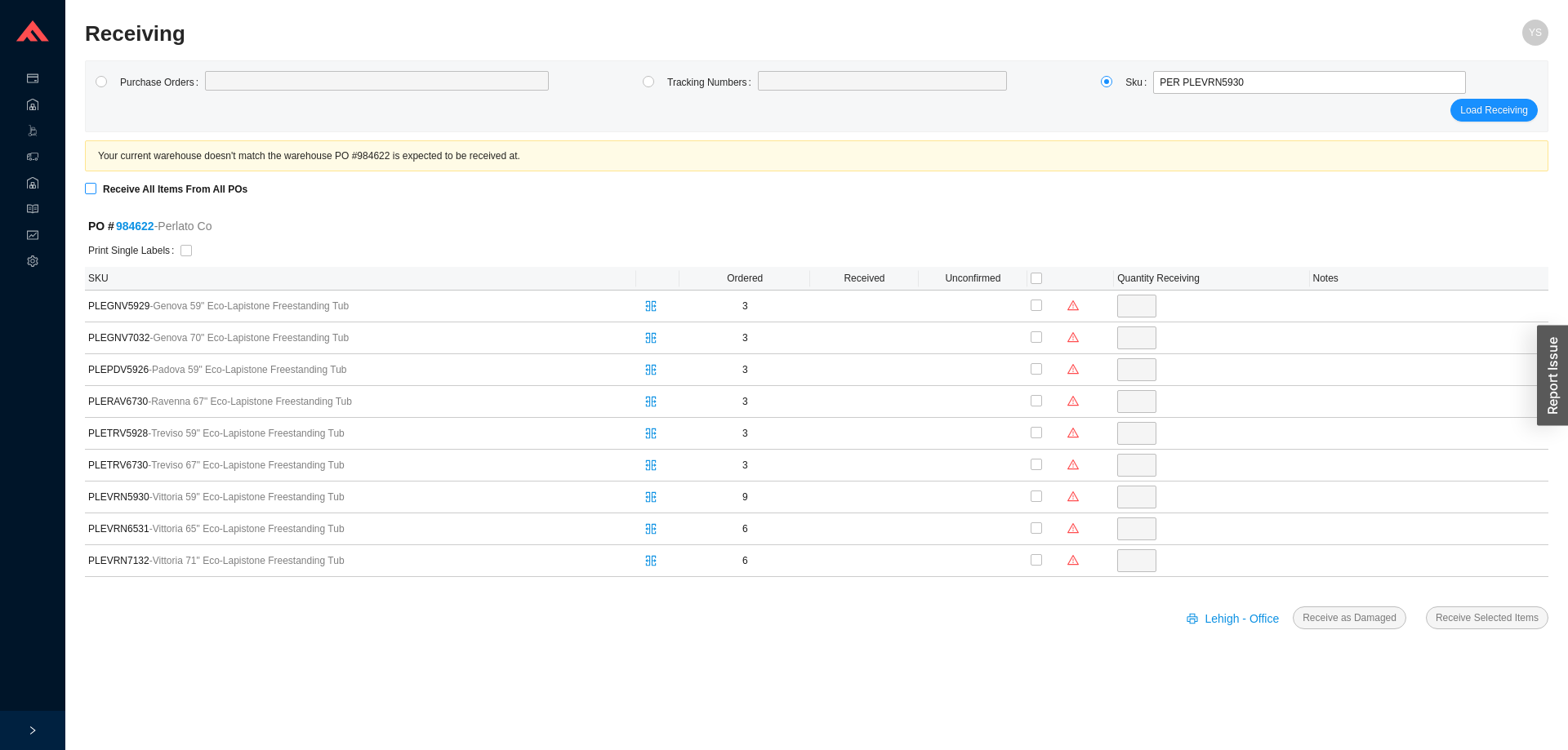
type input "6"
click at [1462, 608] on button "Receive Selected Items" at bounding box center [1488, 618] width 122 height 23
radio input "true"
